Goal: Obtain resource: Download file/media

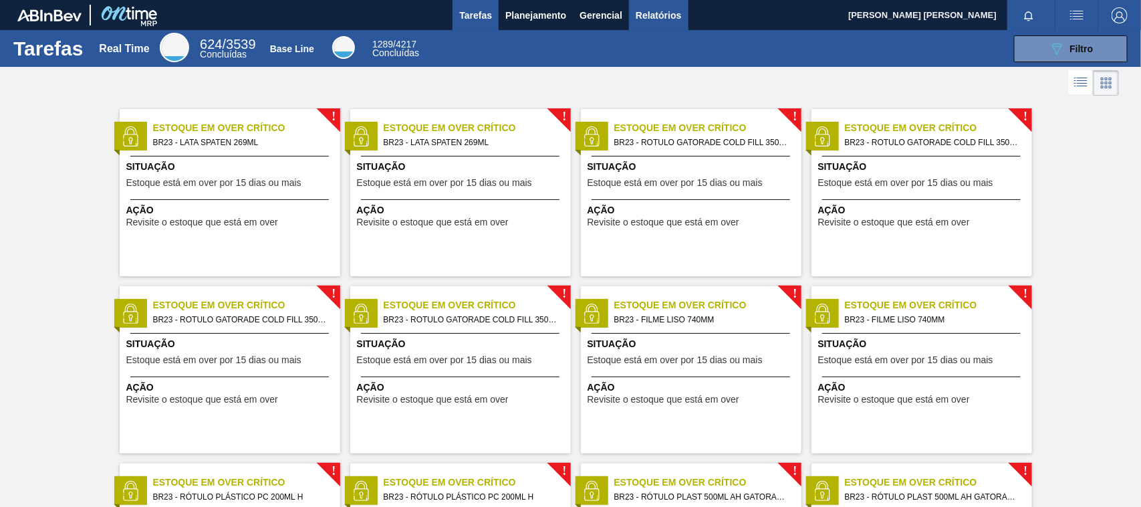
click at [659, 14] on span "Relatórios" at bounding box center [658, 15] width 45 height 16
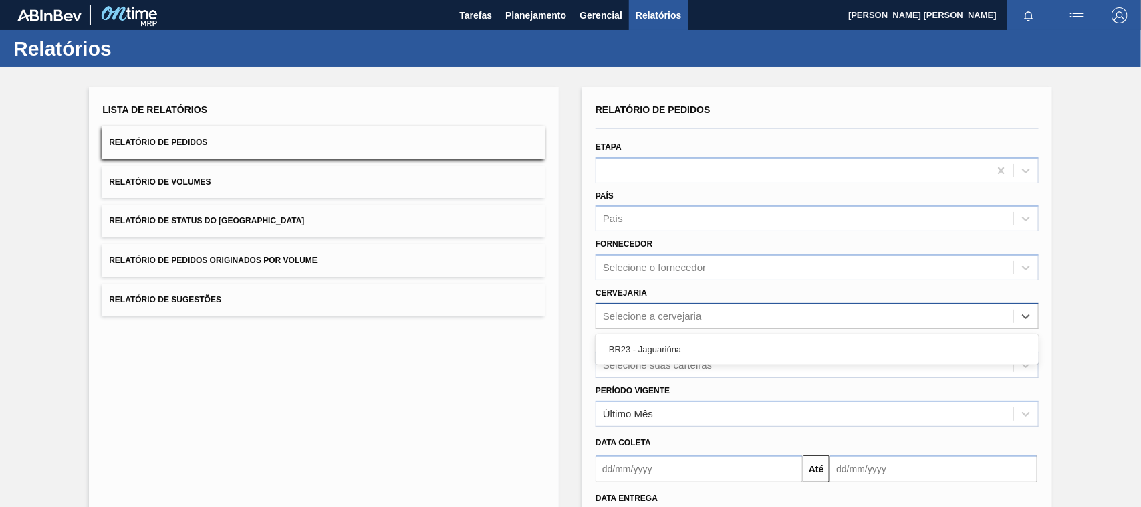
click at [676, 324] on div "Selecione a cervejaria" at bounding box center [804, 315] width 417 height 19
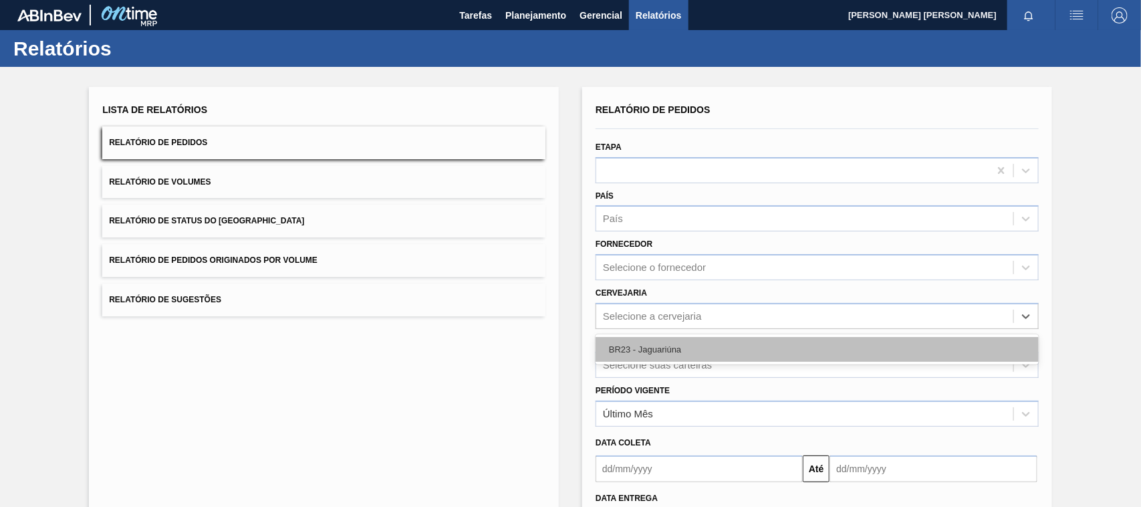
click at [669, 338] on div "BR23 - Jaguariúna" at bounding box center [816, 349] width 443 height 25
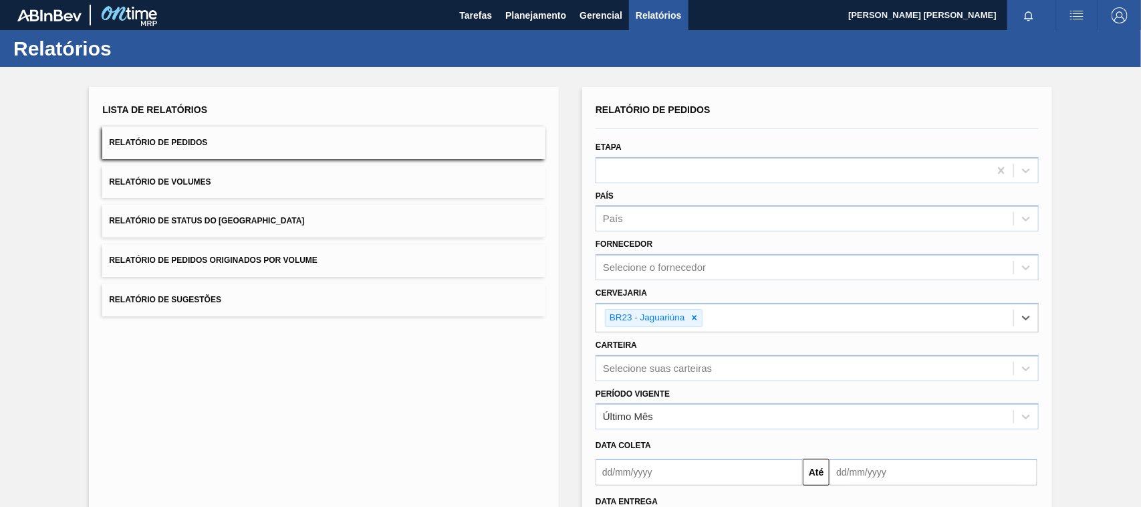
scroll to position [107, 0]
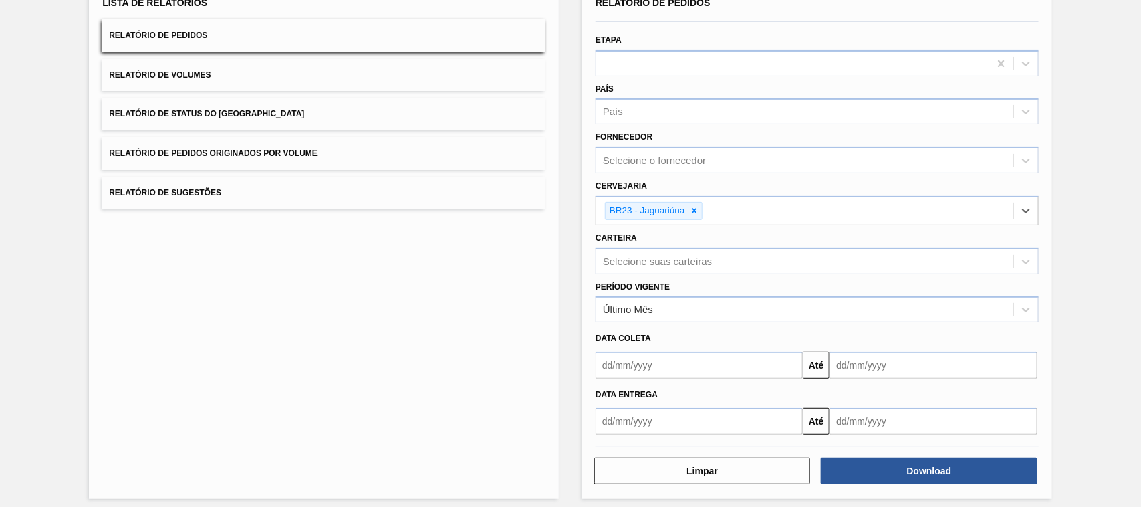
click at [667, 418] on input "text" at bounding box center [698, 421] width 207 height 27
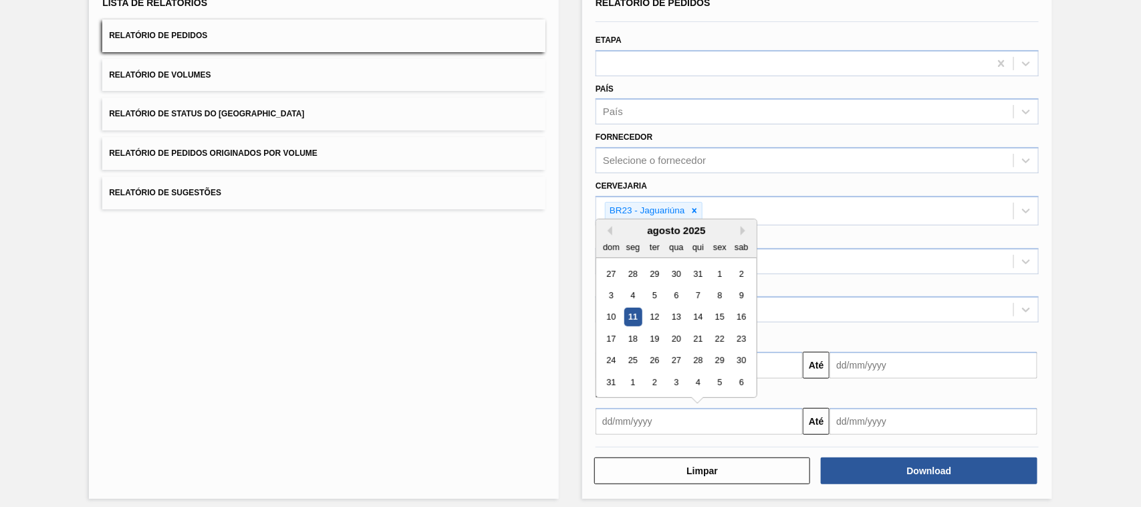
click at [636, 317] on div "11" at bounding box center [633, 317] width 18 height 18
type input "[DATE]"
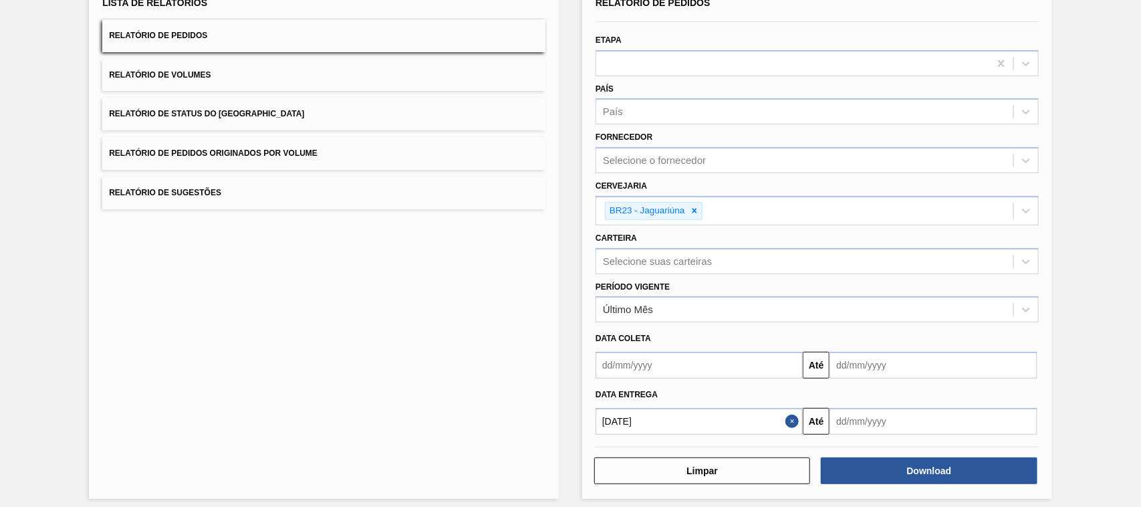
click at [860, 416] on input "text" at bounding box center [932, 421] width 207 height 27
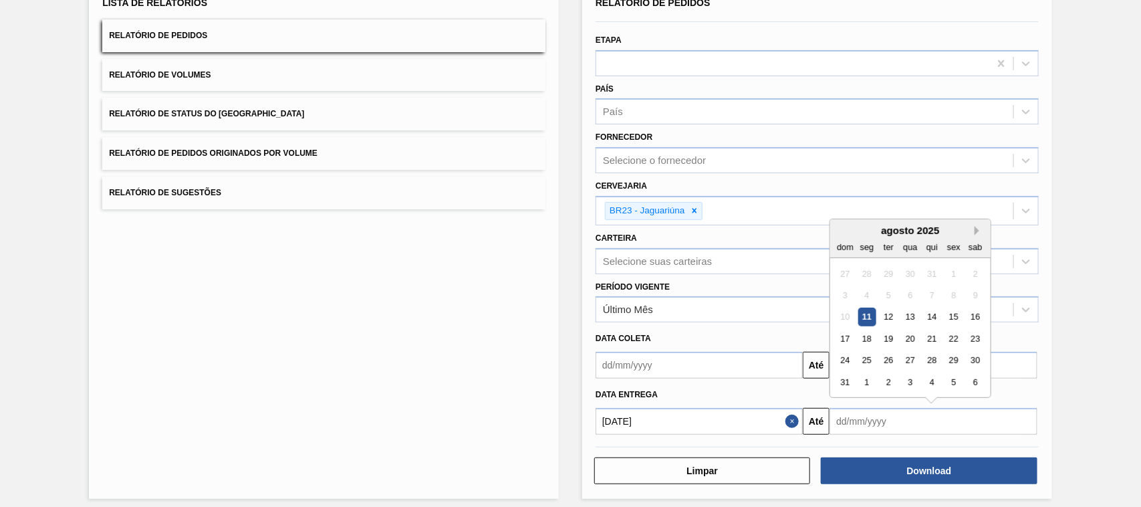
click at [977, 226] on button "Next Month" at bounding box center [978, 230] width 9 height 9
click at [932, 291] on div "11" at bounding box center [932, 295] width 18 height 18
type input "[DATE]"
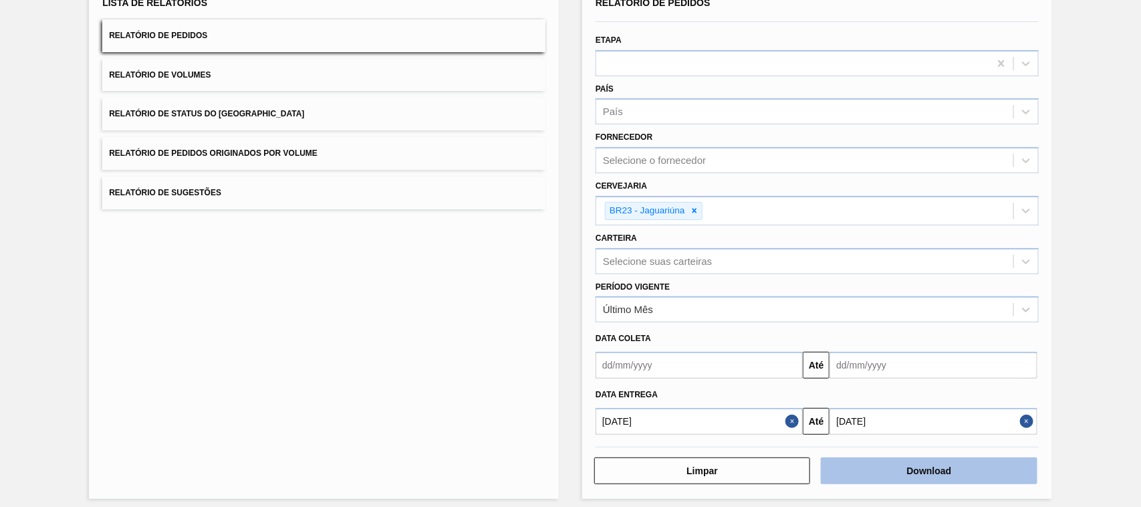
click at [941, 473] on button "Download" at bounding box center [929, 470] width 216 height 27
